Goal: Task Accomplishment & Management: Manage account settings

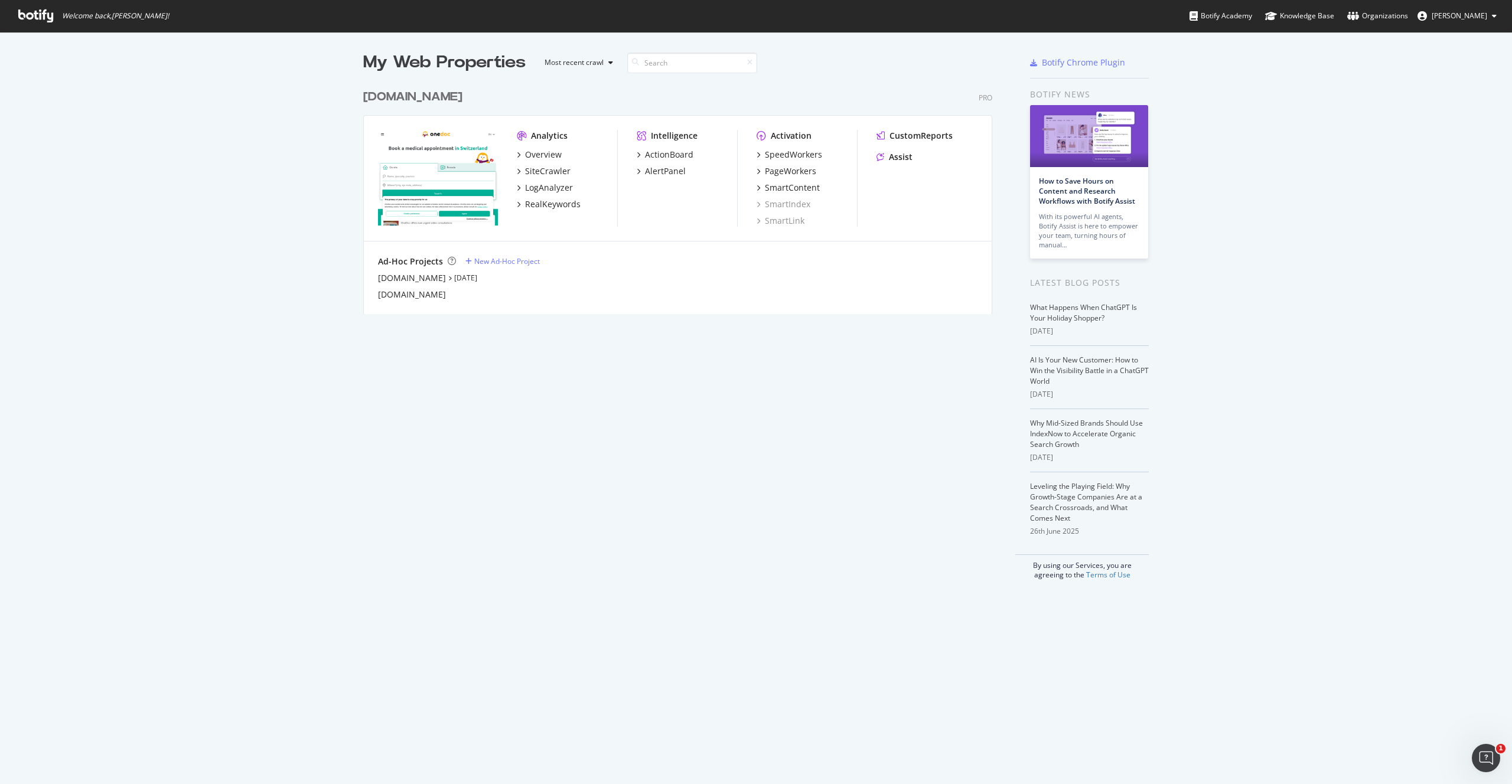
scroll to position [784, 1512]
click at [570, 230] on div "Analytics Overview SiteCrawler LogAnalyzer RealKeywords Intelligence ActionBoar…" at bounding box center [678, 179] width 628 height 126
click at [782, 154] on div "SpeedWorkers" at bounding box center [794, 154] width 57 height 12
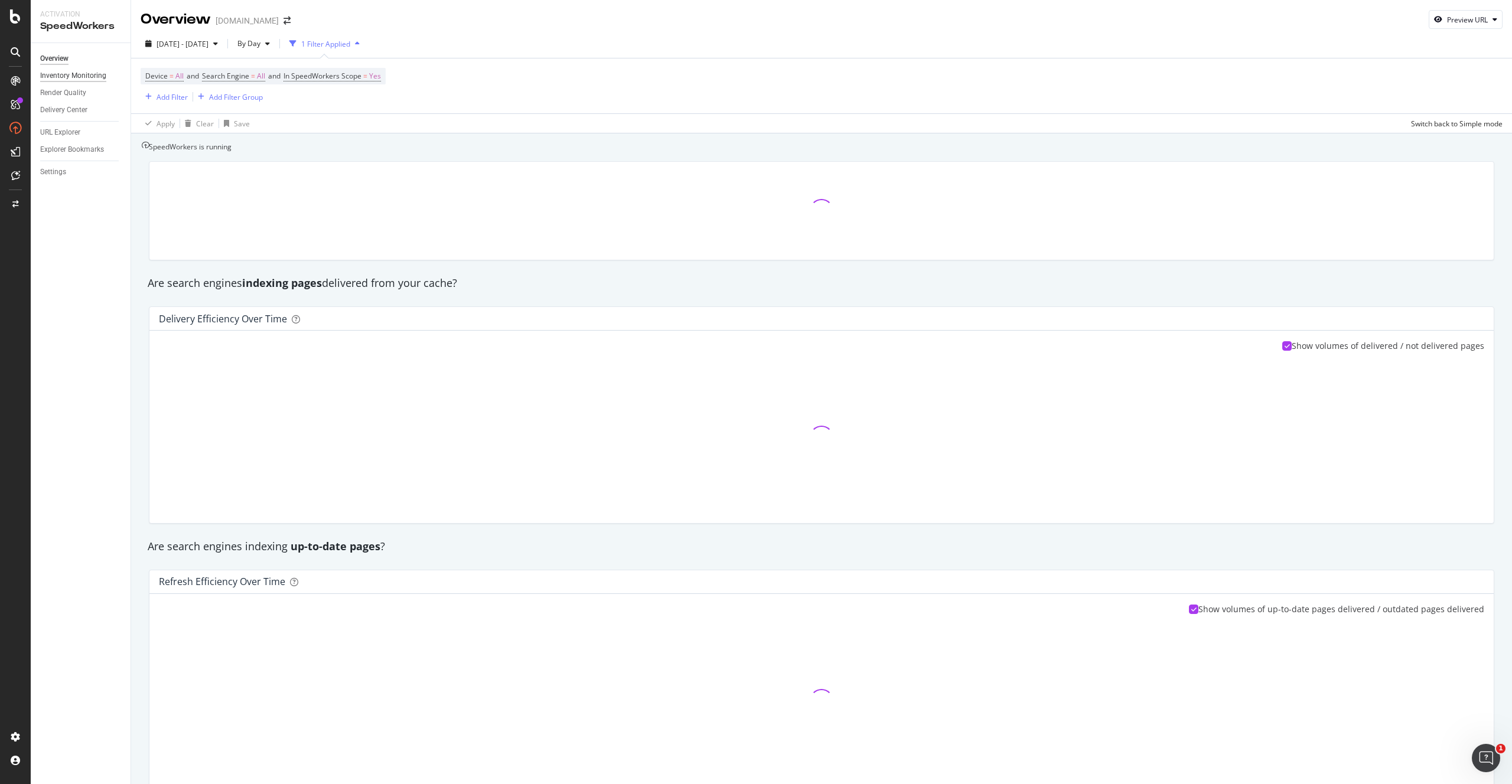
click at [68, 80] on div "Inventory Monitoring" at bounding box center [73, 76] width 66 height 13
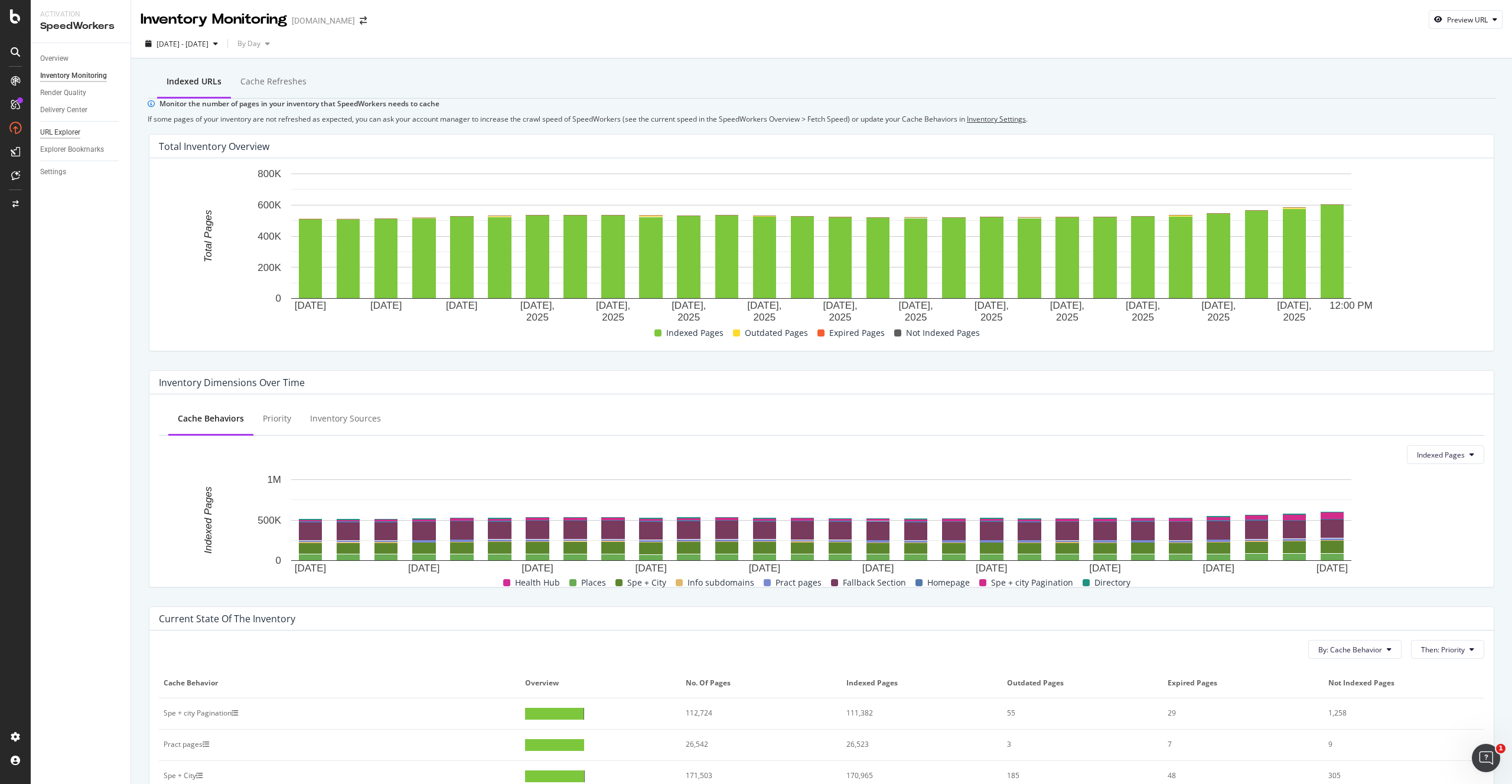
click at [68, 135] on div "URL Explorer" at bounding box center [60, 133] width 41 height 13
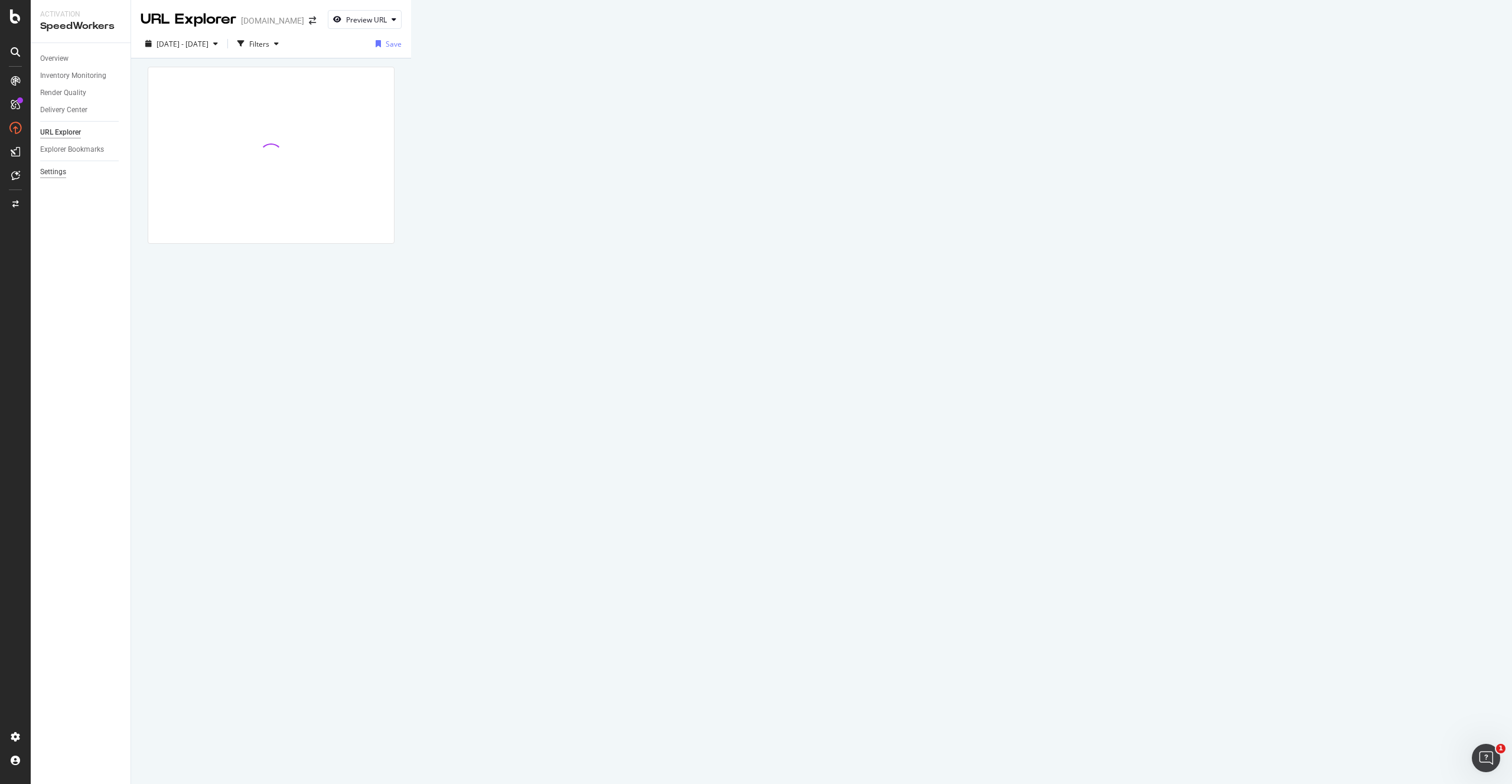
click at [50, 168] on div "Settings" at bounding box center [53, 172] width 26 height 13
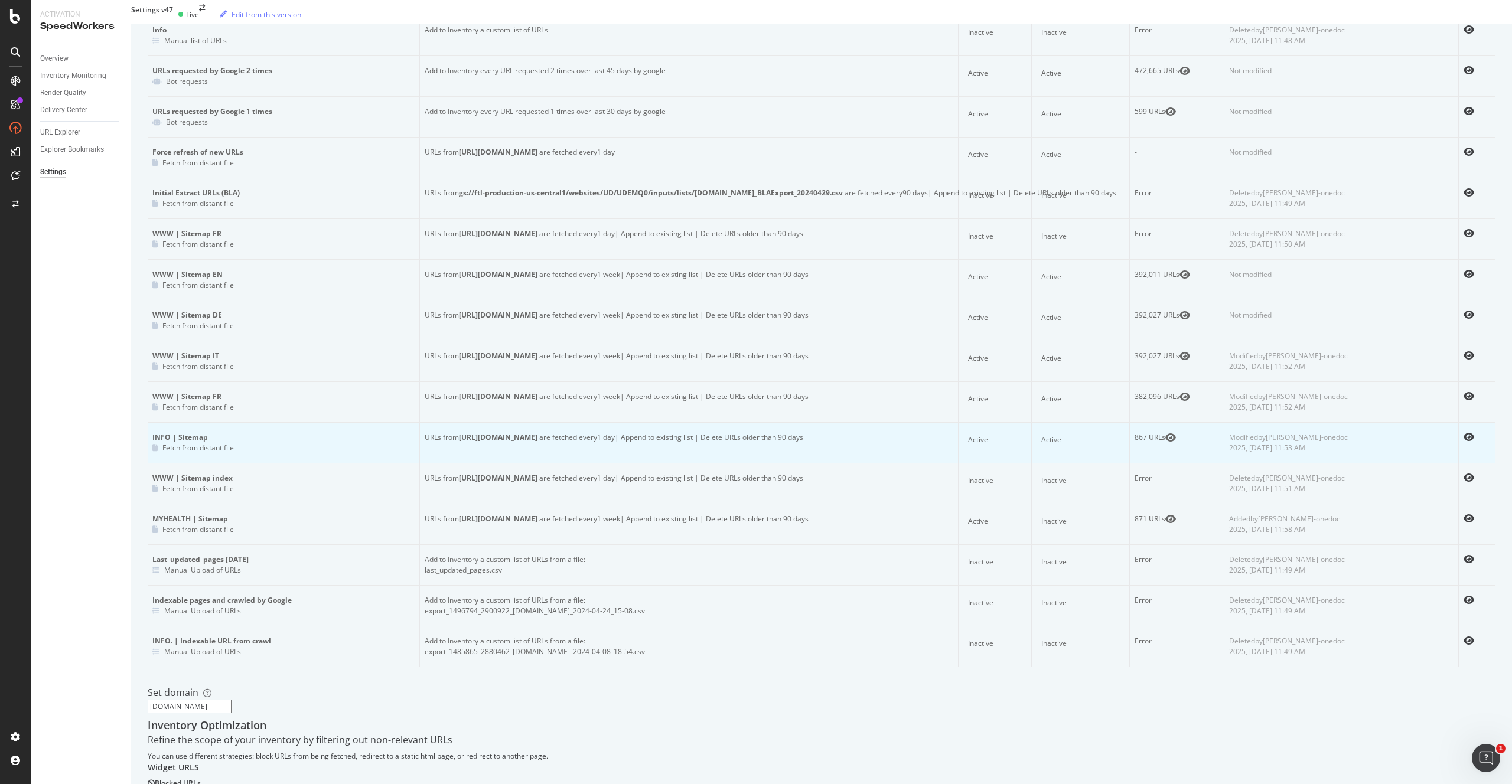
scroll to position [175, 0]
click at [1471, 446] on icon "eye" at bounding box center [1468, 441] width 10 height 10
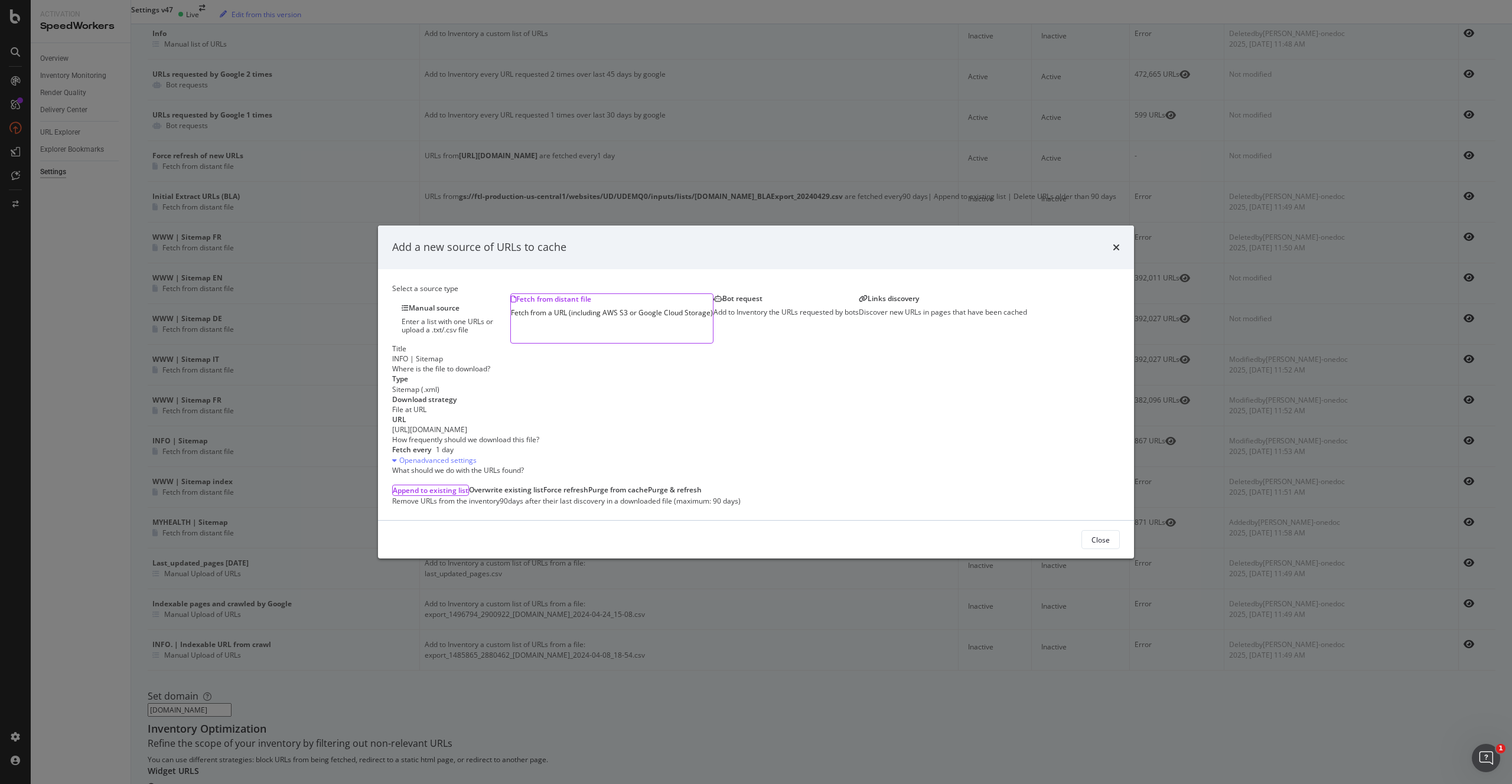
scroll to position [21, 0]
click at [1113, 243] on icon "times" at bounding box center [1116, 248] width 7 height 10
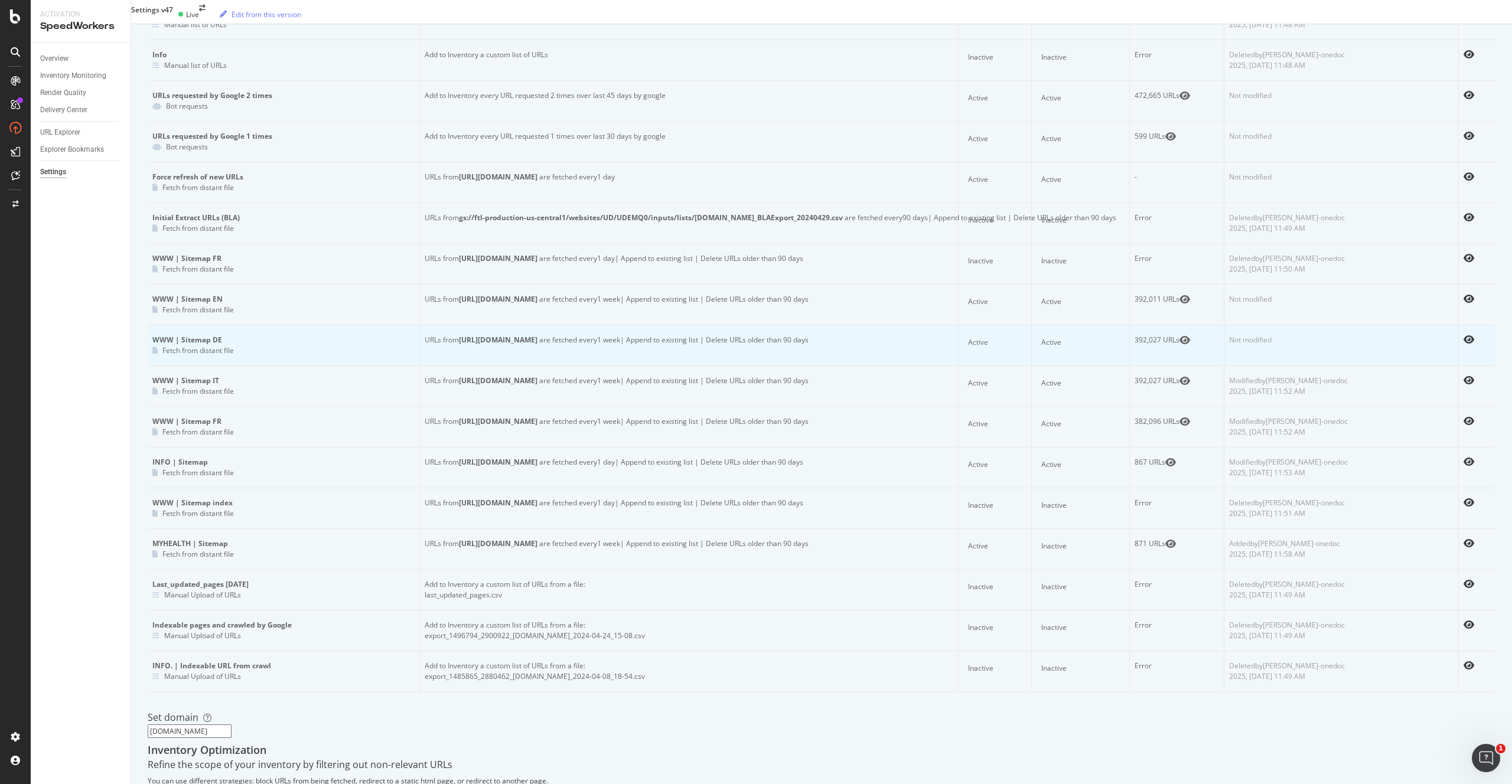
scroll to position [0, 0]
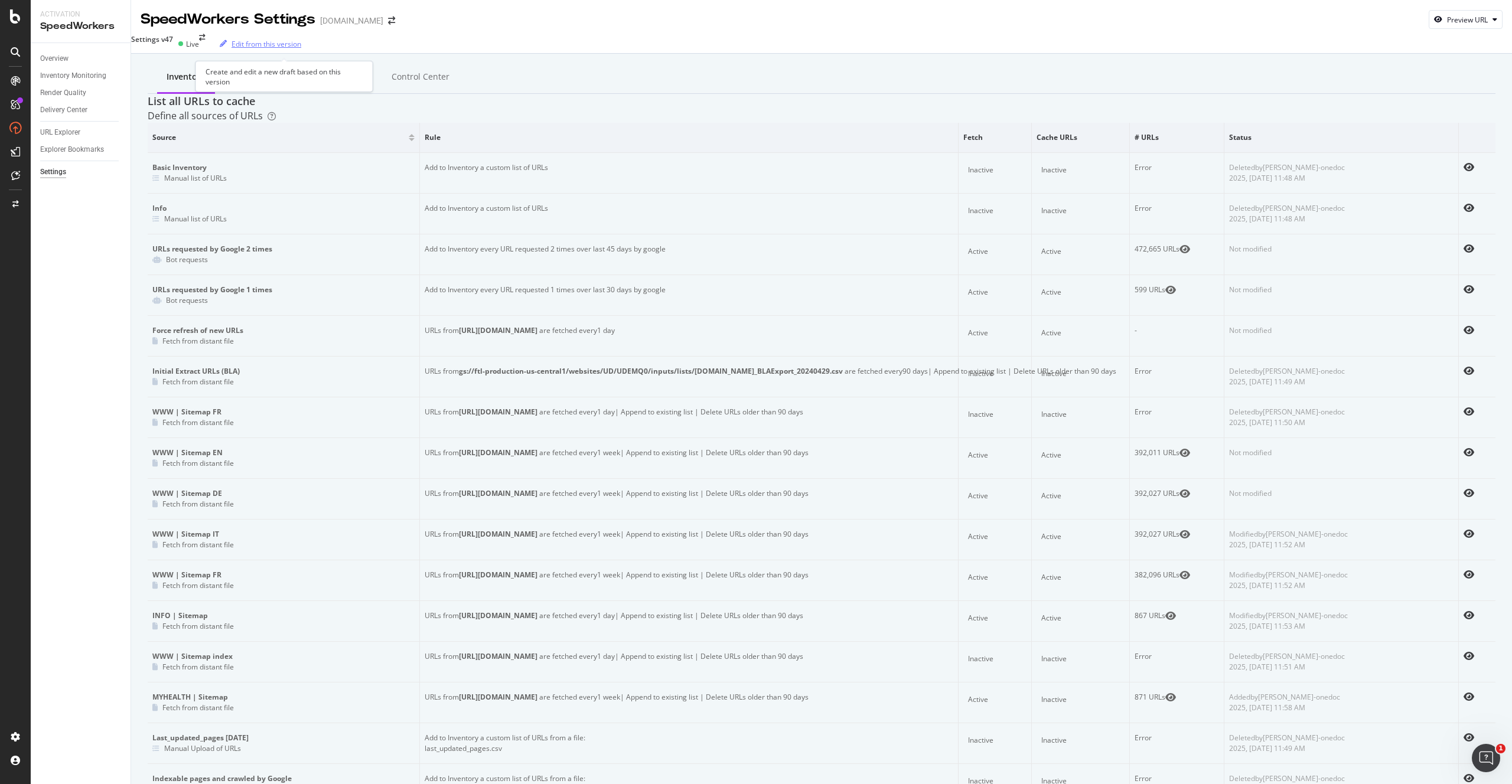
click at [301, 47] on div "Edit from this version" at bounding box center [266, 44] width 70 height 10
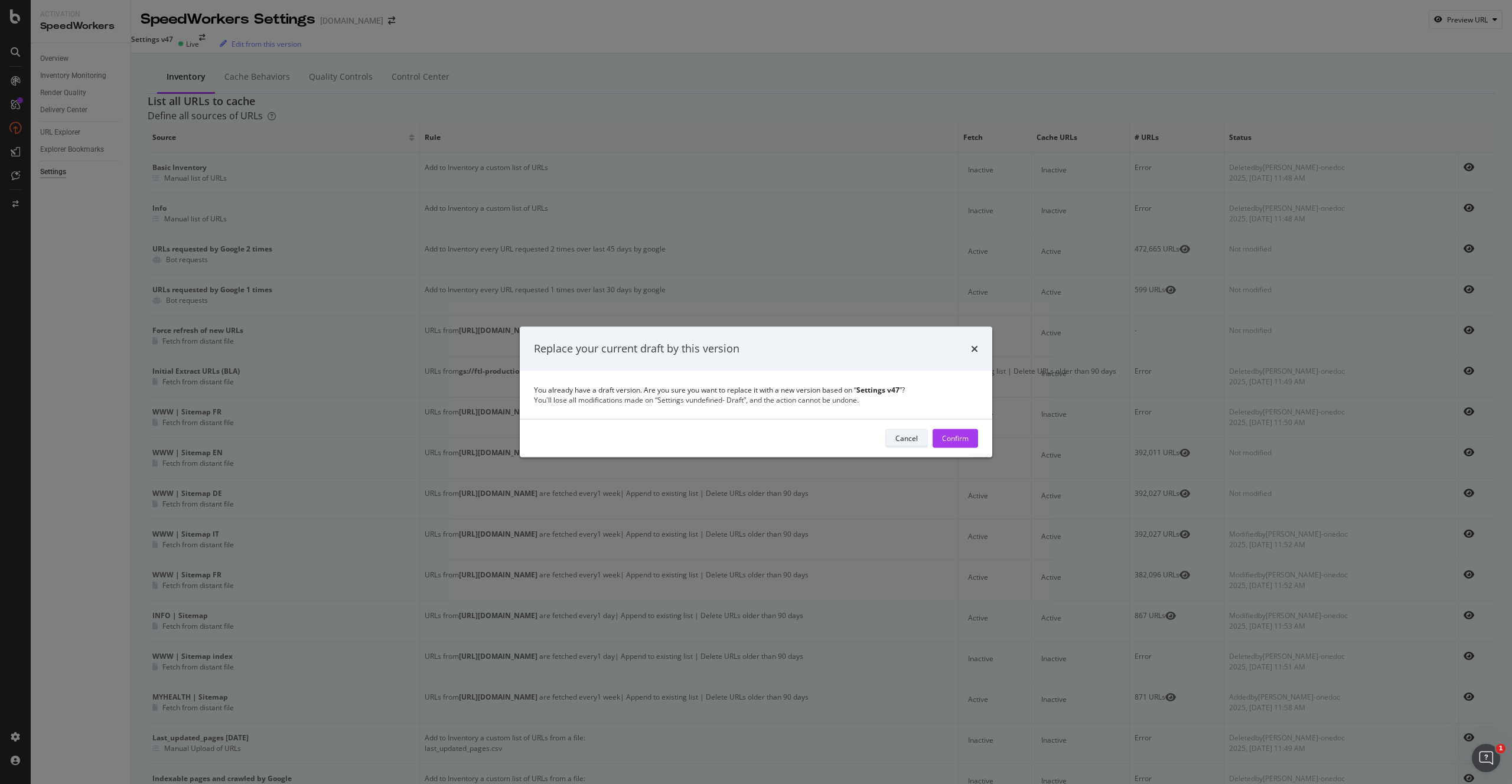
click at [900, 432] on button "Cancel" at bounding box center [907, 438] width 43 height 19
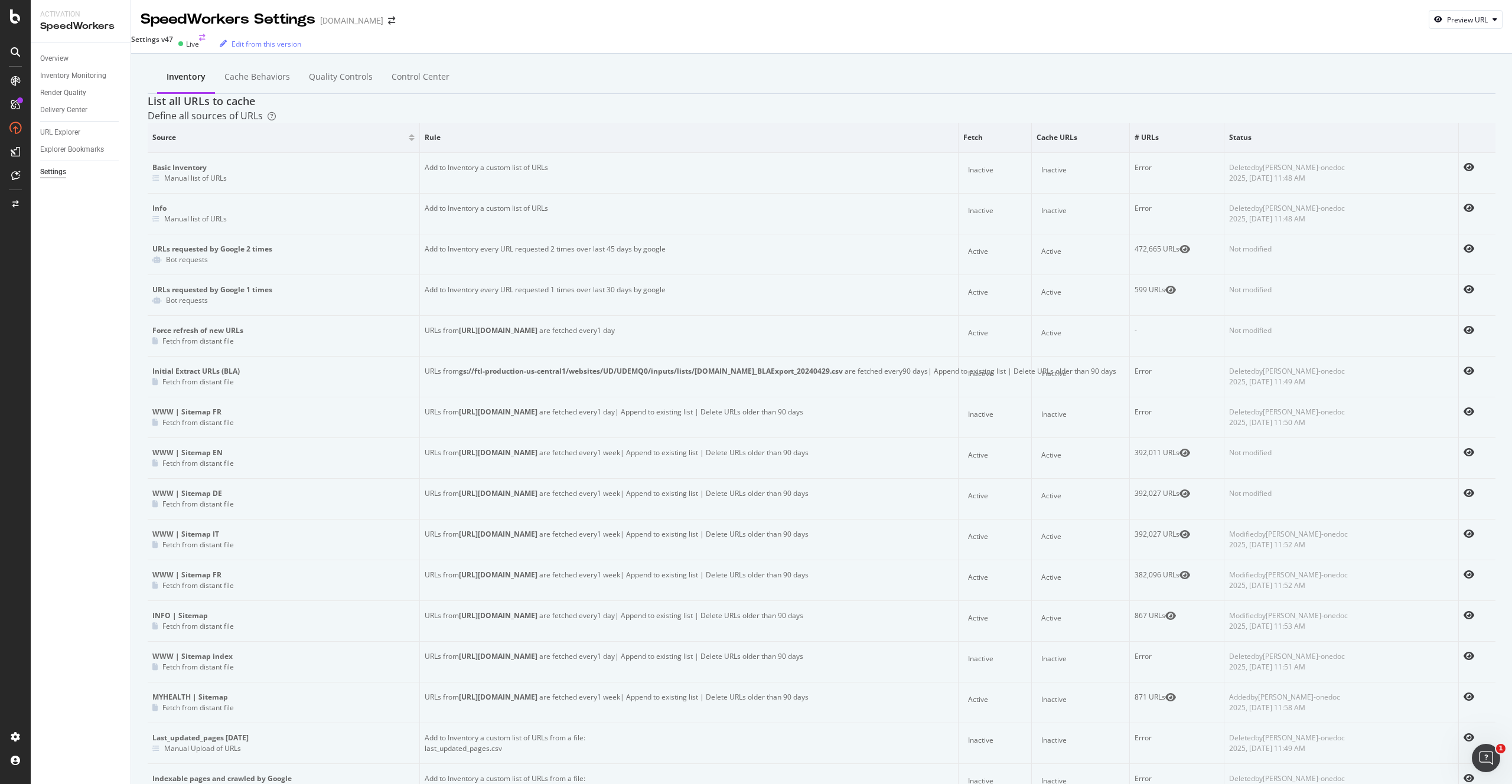
click at [173, 43] on div "Settings v47" at bounding box center [152, 44] width 42 height 19
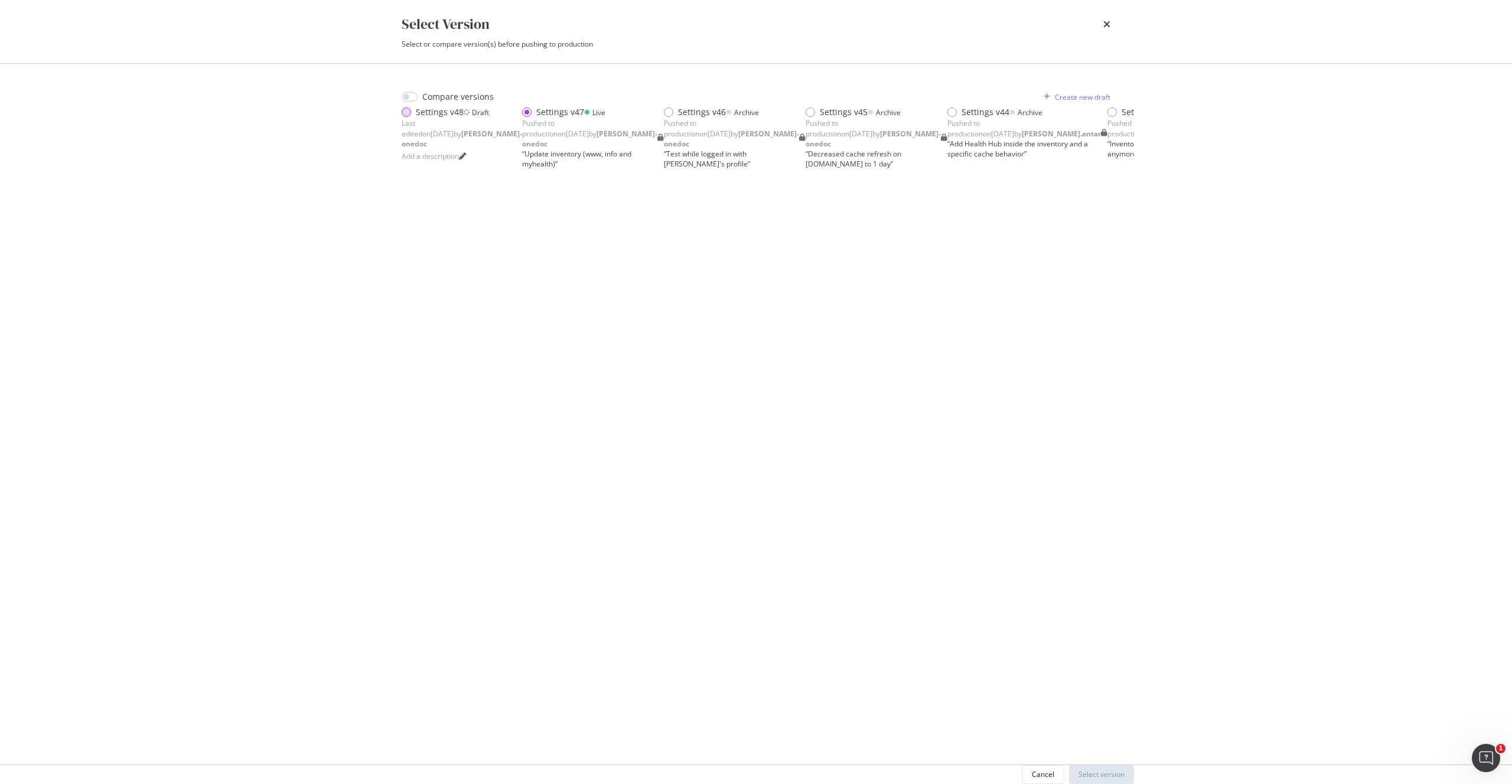
click at [412, 118] on div "modal" at bounding box center [409, 112] width 14 height 12
click at [1081, 766] on div "Select version" at bounding box center [1102, 774] width 46 height 17
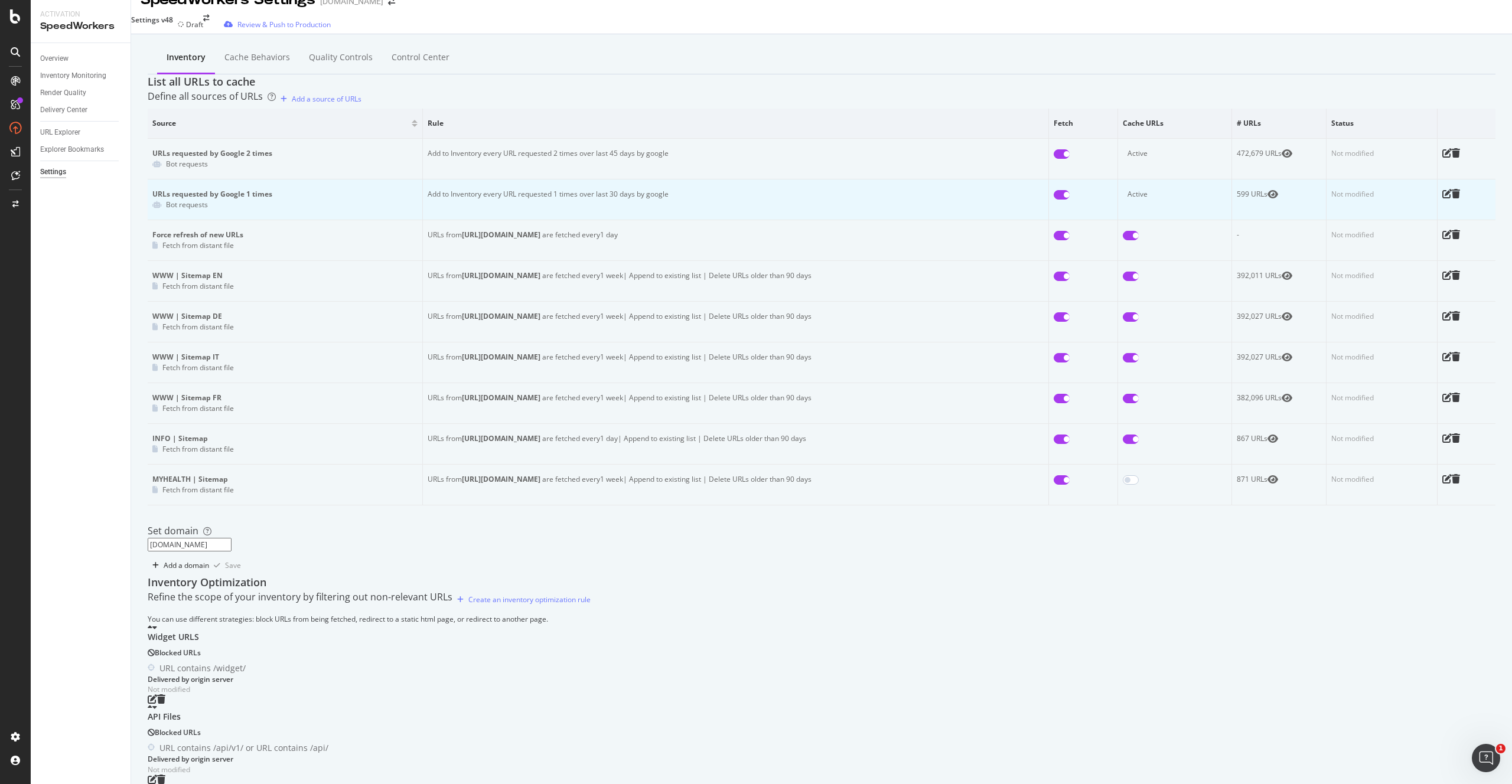
scroll to position [22, 0]
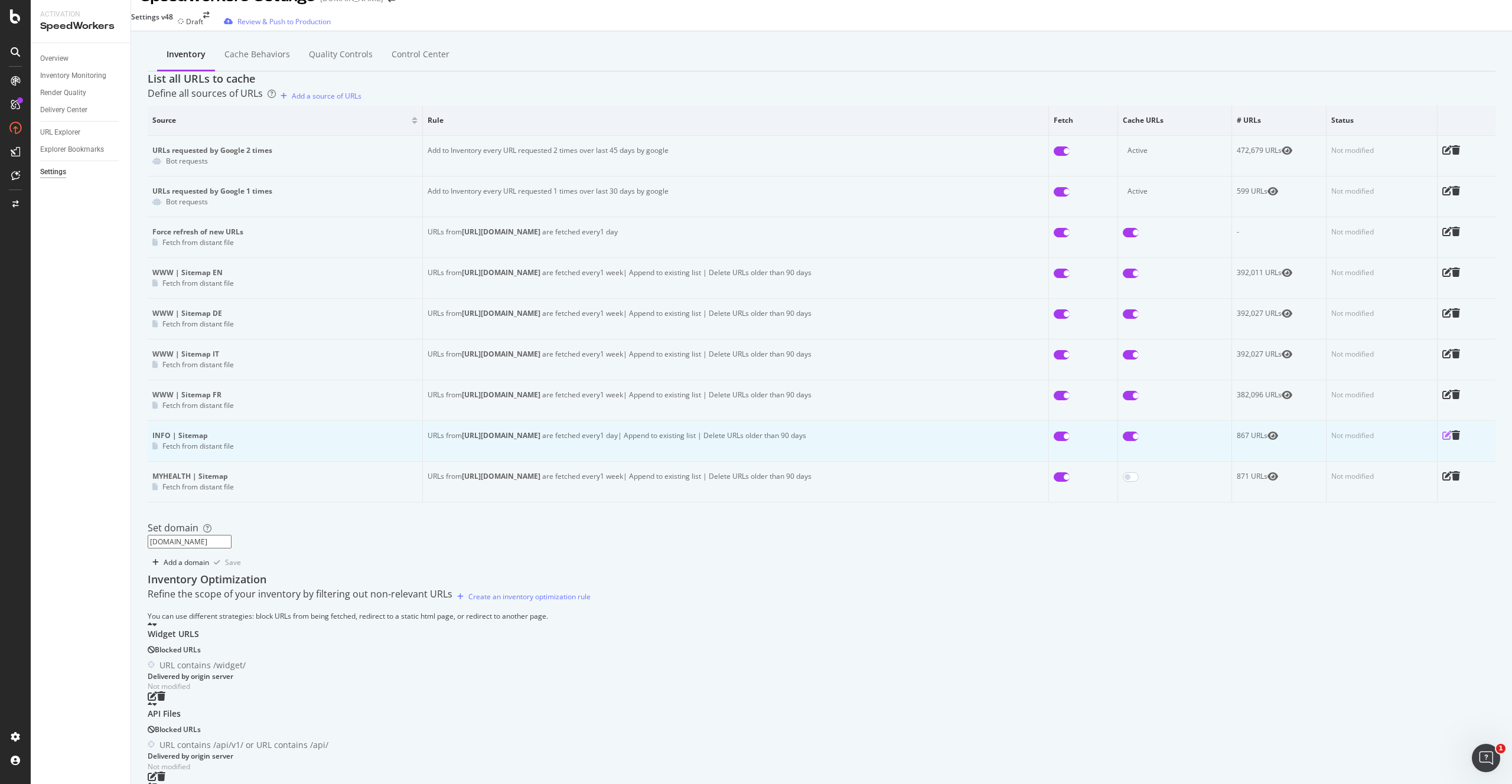
click at [1447, 440] on icon "pen-to-square" at bounding box center [1448, 435] width 10 height 10
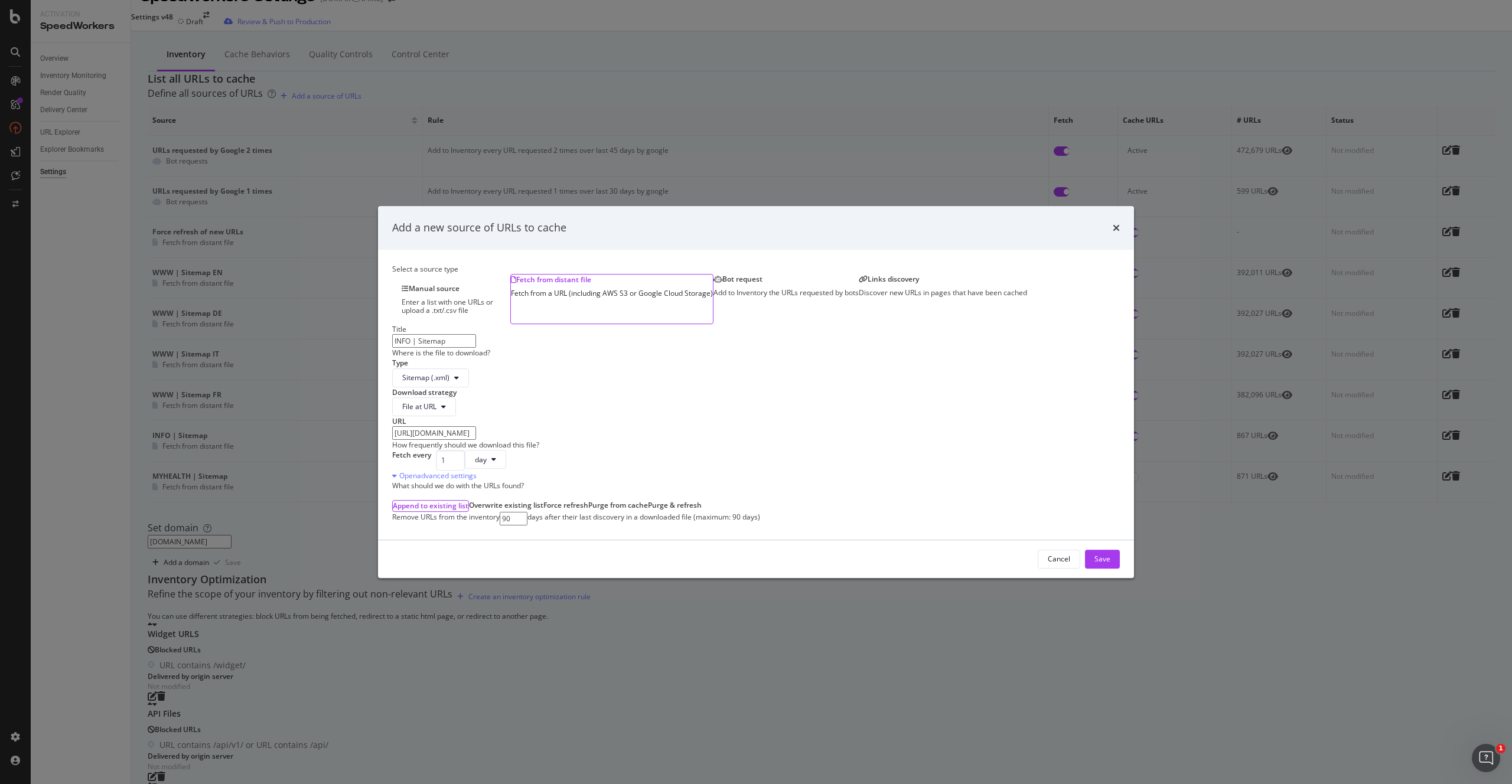
click at [476, 440] on input "[URL][DOMAIN_NAME]" at bounding box center [435, 433] width 84 height 14
paste input "modal"
type input "[URL][DOMAIN_NAME]"
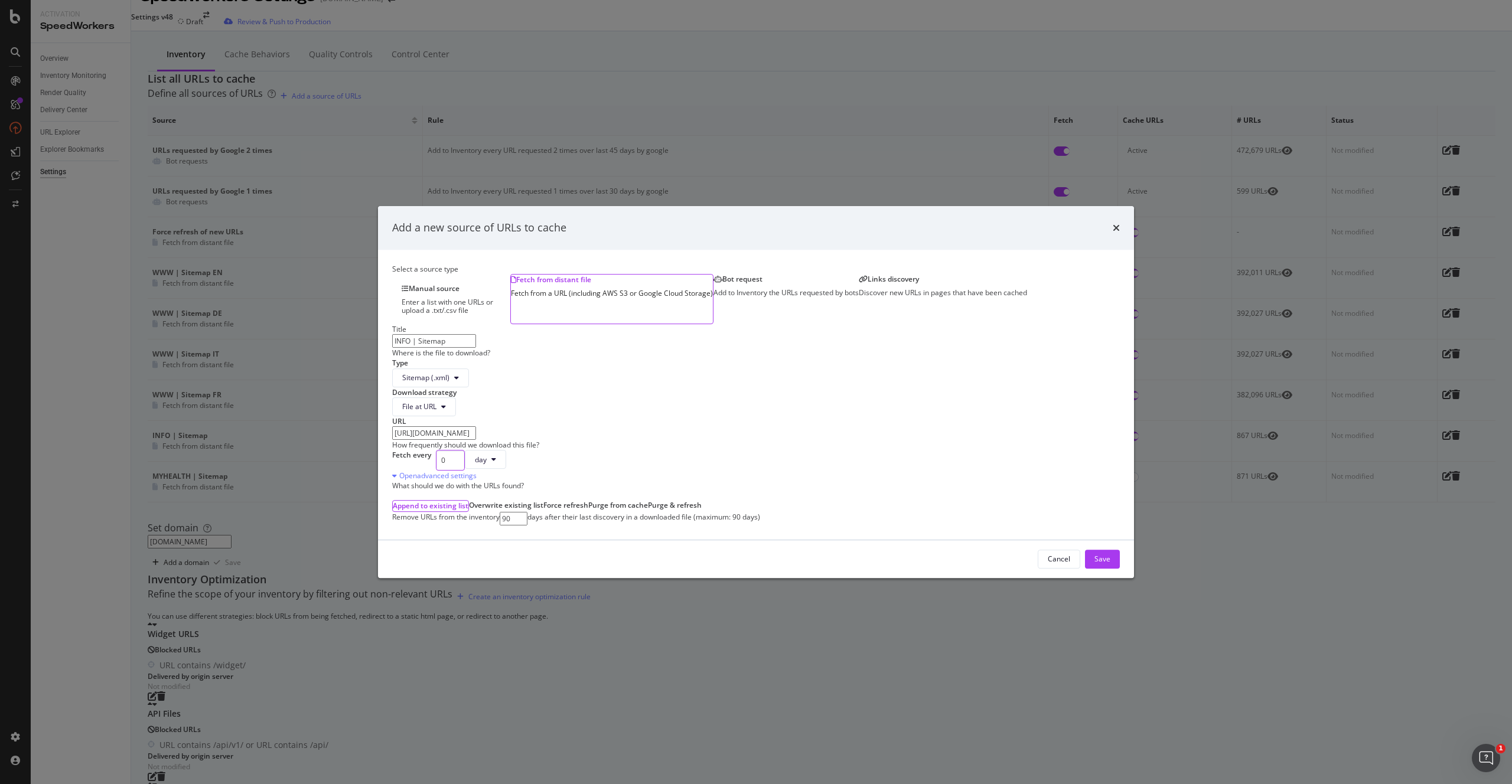
click at [465, 471] on input "0" at bounding box center [451, 461] width 29 height 21
click at [465, 471] on input "1" at bounding box center [451, 461] width 29 height 21
type input "2"
click at [465, 471] on input "2" at bounding box center [451, 461] width 29 height 21
click at [683, 471] on div "Fetch every 2 days" at bounding box center [756, 461] width 728 height 21
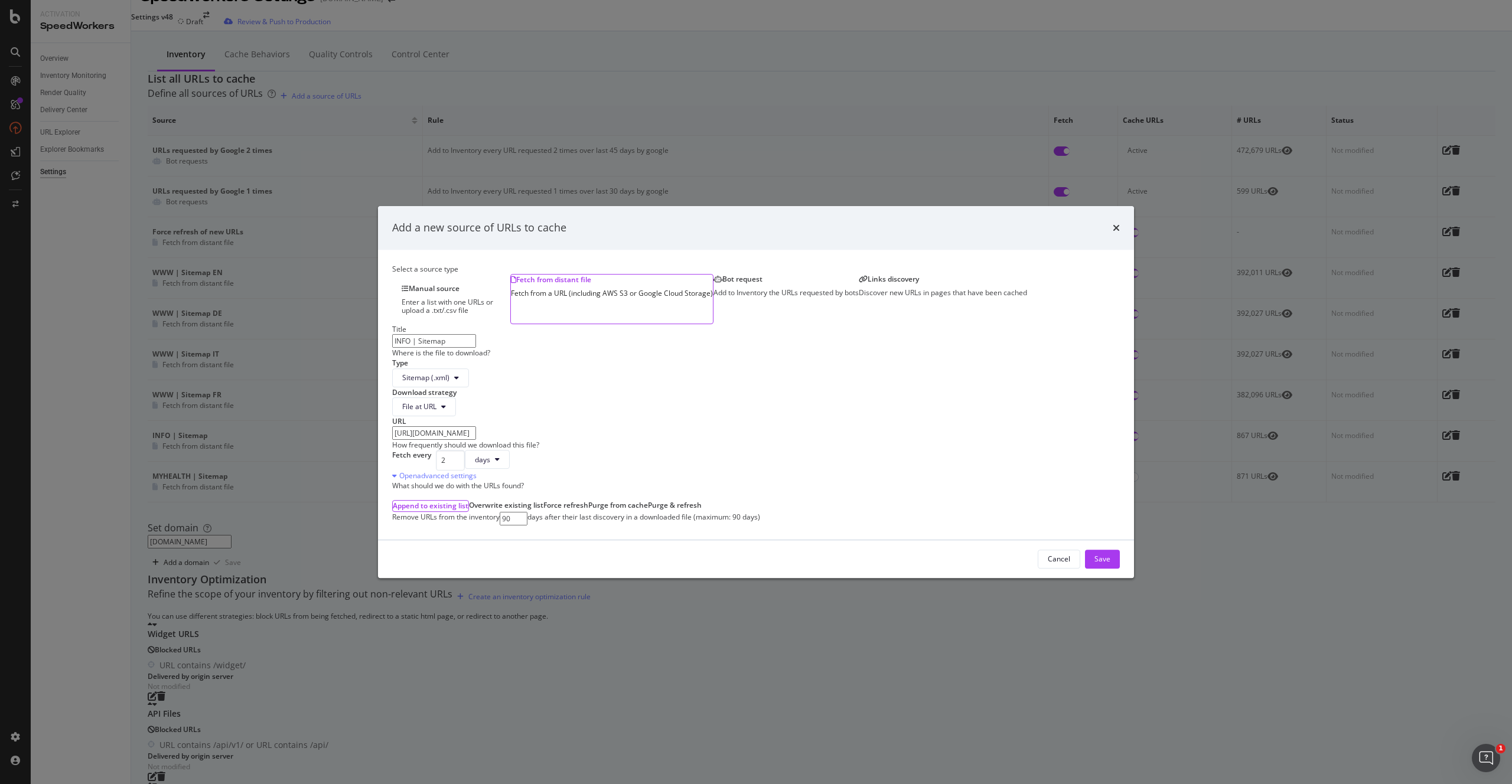
click at [710, 471] on div "Fetch every 2 days" at bounding box center [756, 461] width 728 height 21
click at [1095, 564] on div "Save" at bounding box center [1103, 558] width 16 height 10
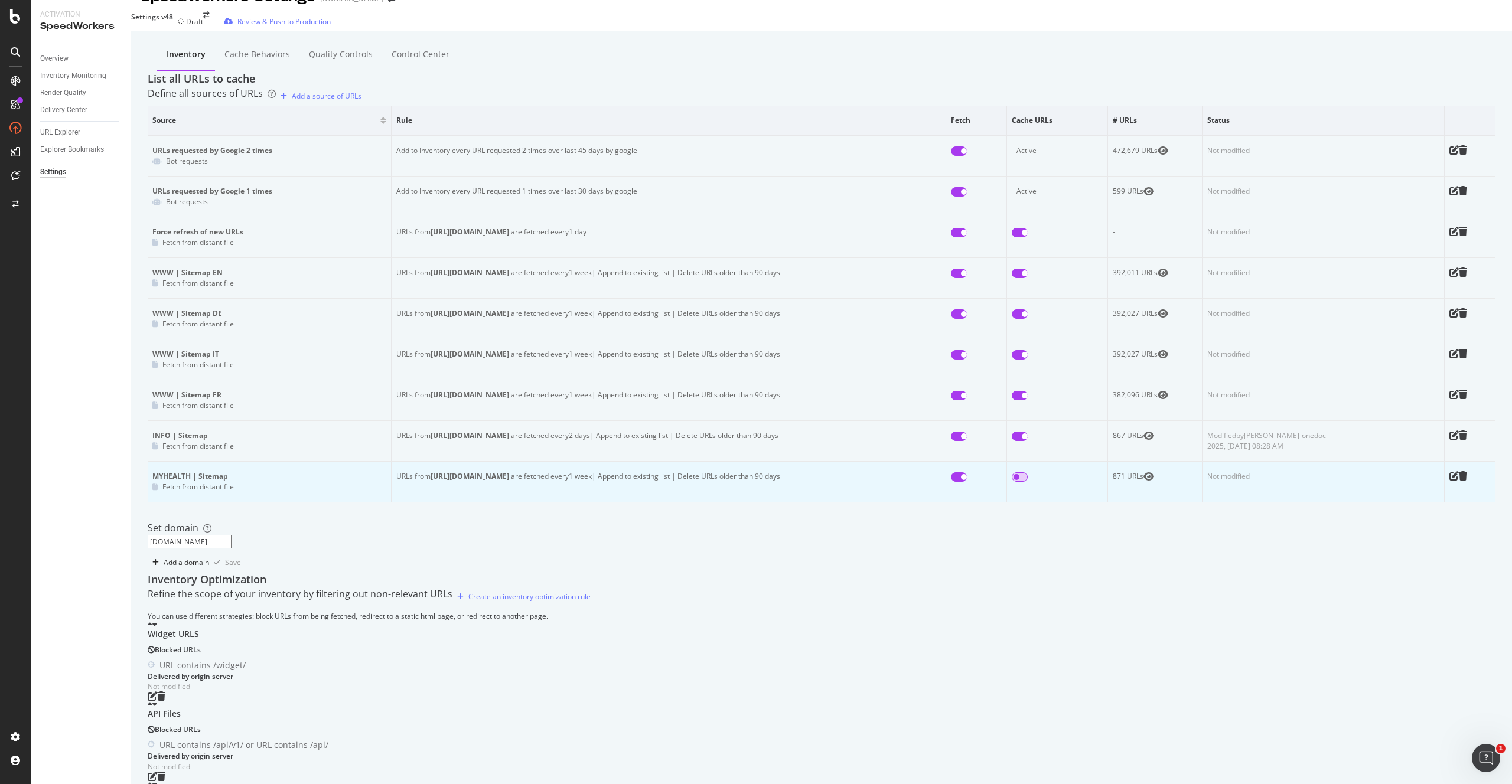
click at [1028, 482] on input "checkbox" at bounding box center [1020, 477] width 16 height 10
checkbox input "true"
click at [307, 24] on div "Review & Push to Production" at bounding box center [284, 21] width 93 height 10
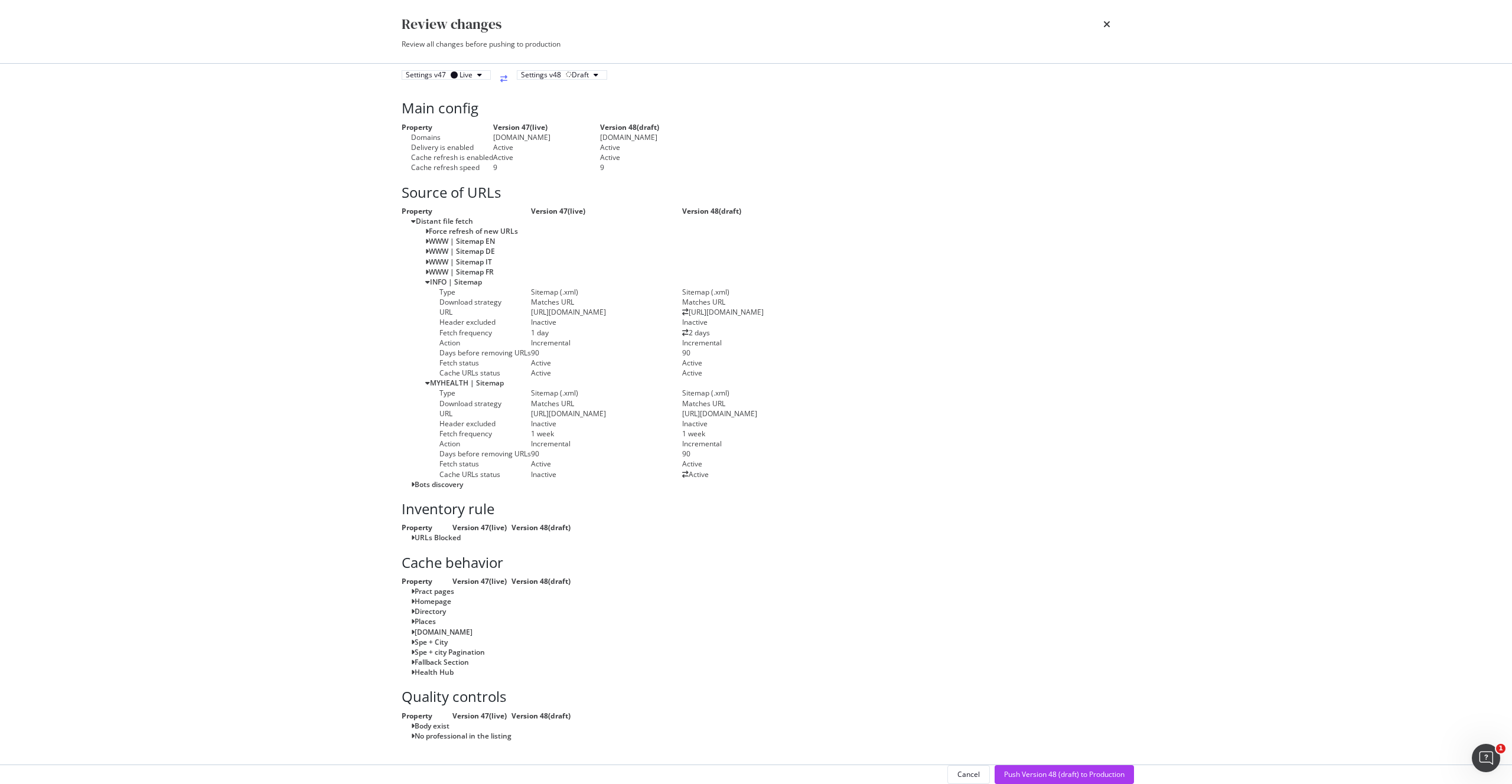
scroll to position [708, 0]
click at [1061, 770] on div "Push Version 48 (draft) to Production" at bounding box center [1065, 774] width 121 height 10
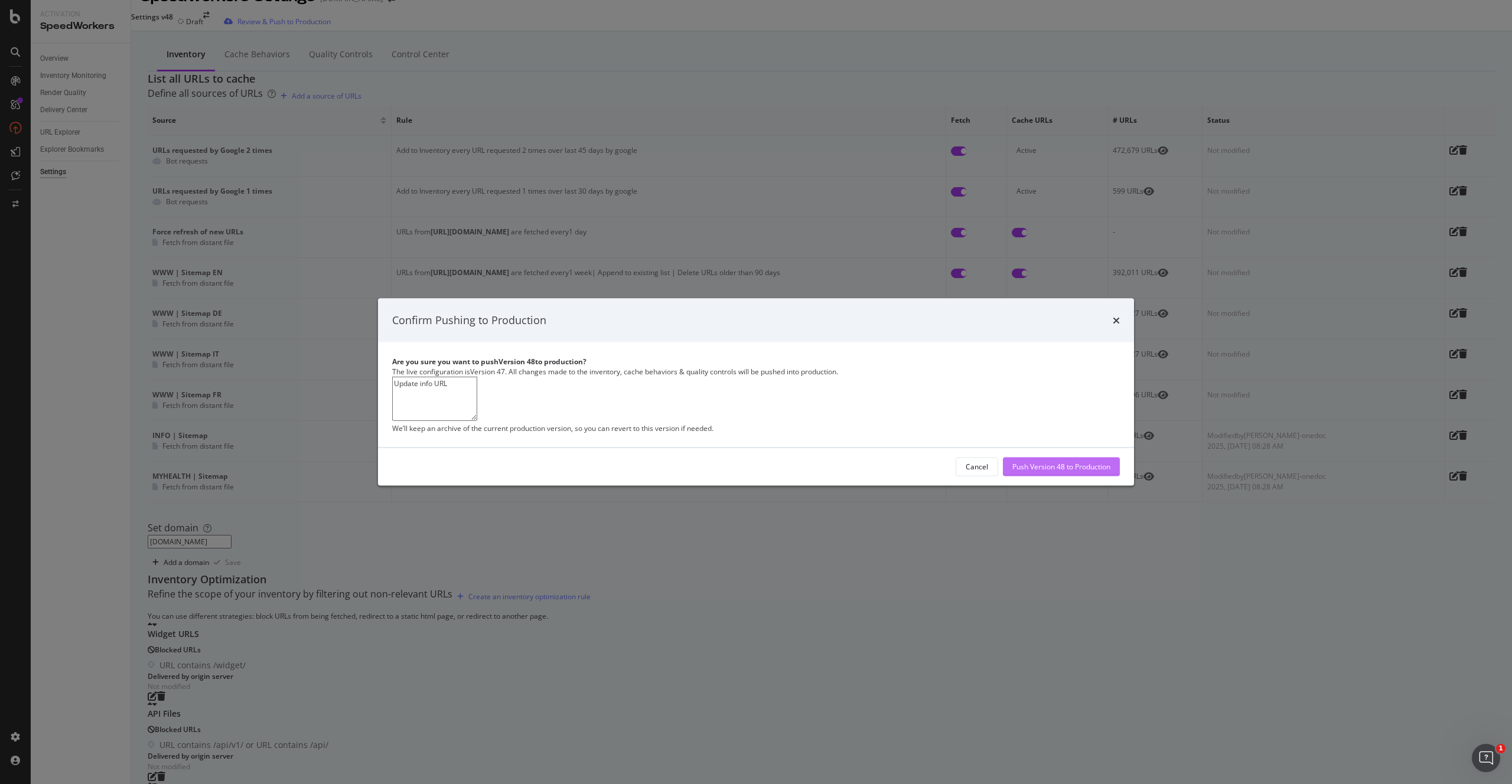
type textarea "Update info URL"
click at [1012, 472] on div "Push Version 48 to Production" at bounding box center [1061, 466] width 98 height 10
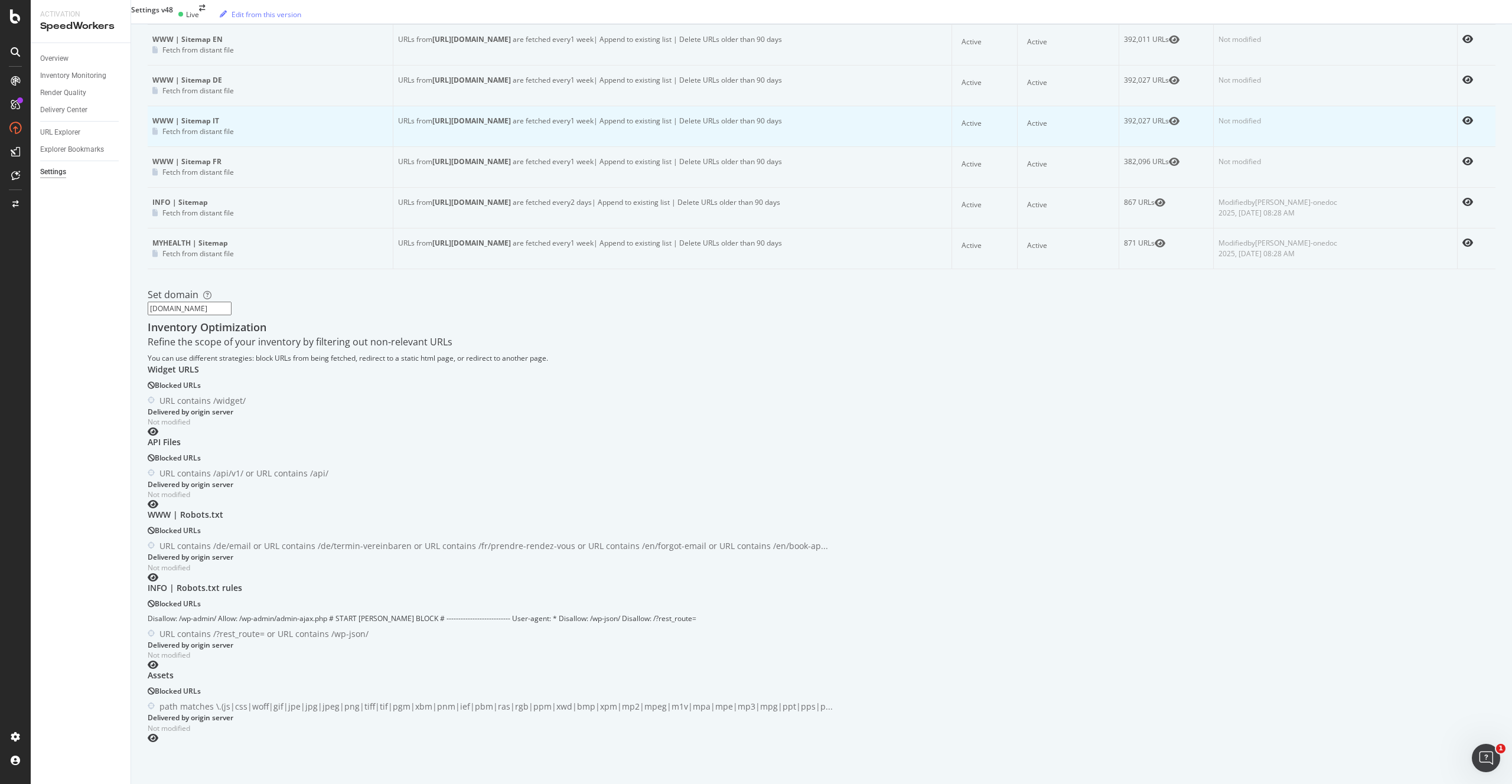
scroll to position [0, 0]
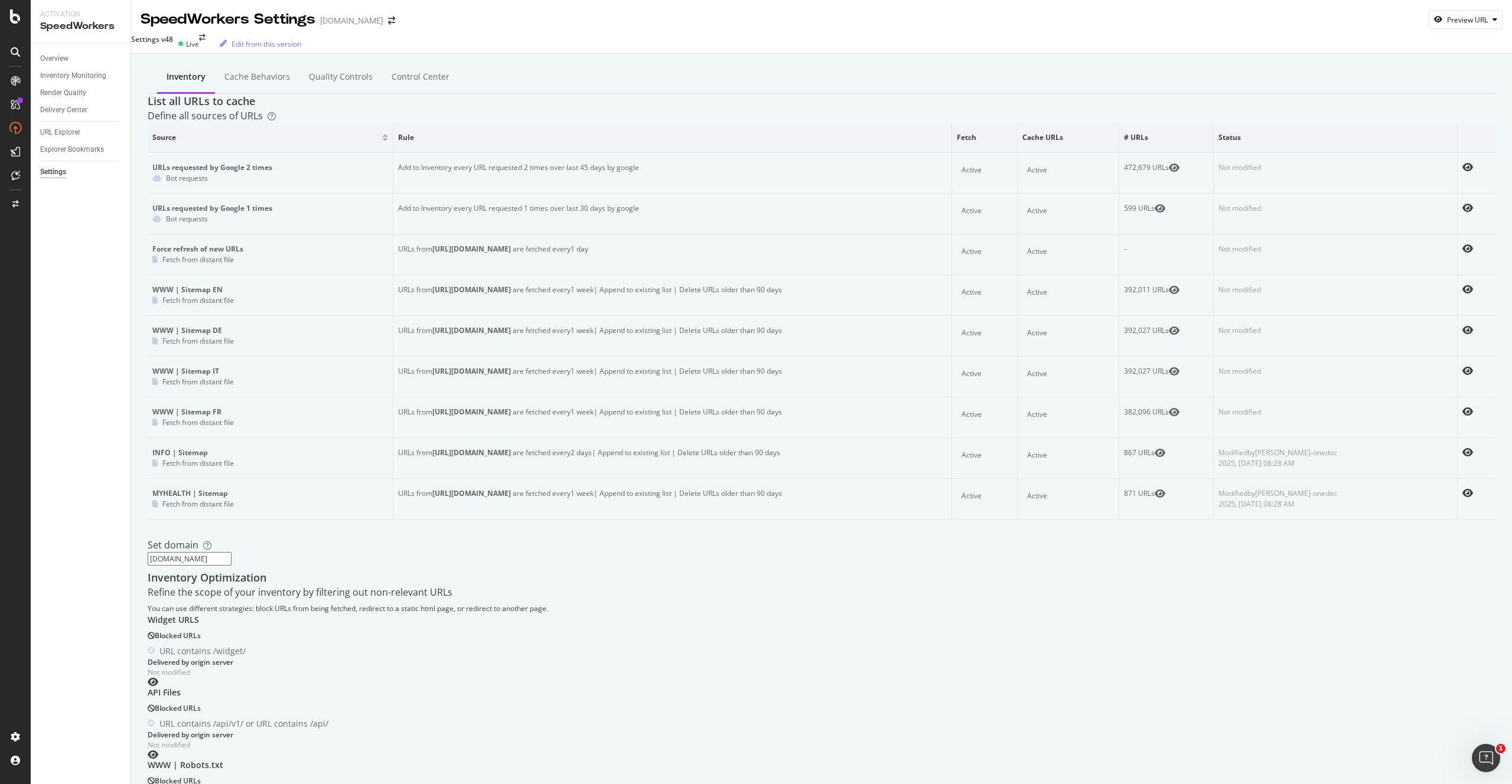
click at [710, 110] on div "List all URLs to cache" at bounding box center [822, 101] width 1348 height 15
click at [795, 110] on div "List all URLs to cache" at bounding box center [822, 101] width 1348 height 15
